Goal: Find specific page/section: Find specific page/section

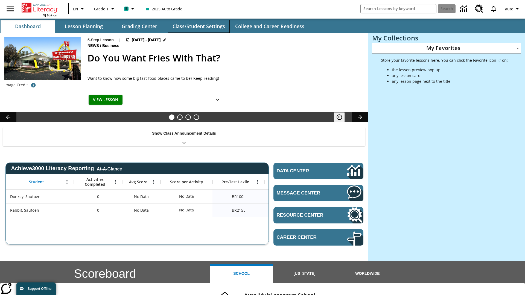
click at [199, 26] on button "Class/Student Settings" at bounding box center [199, 26] width 62 height 13
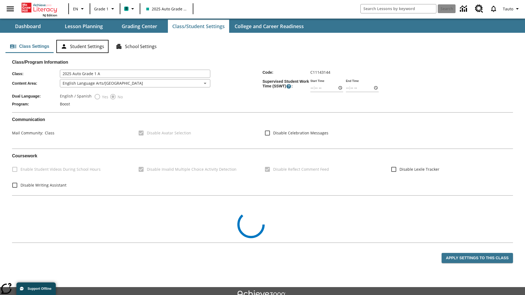
click at [82, 46] on button "Student Settings" at bounding box center [82, 46] width 52 height 13
